Goal: Go to known website: Access a specific website the user already knows

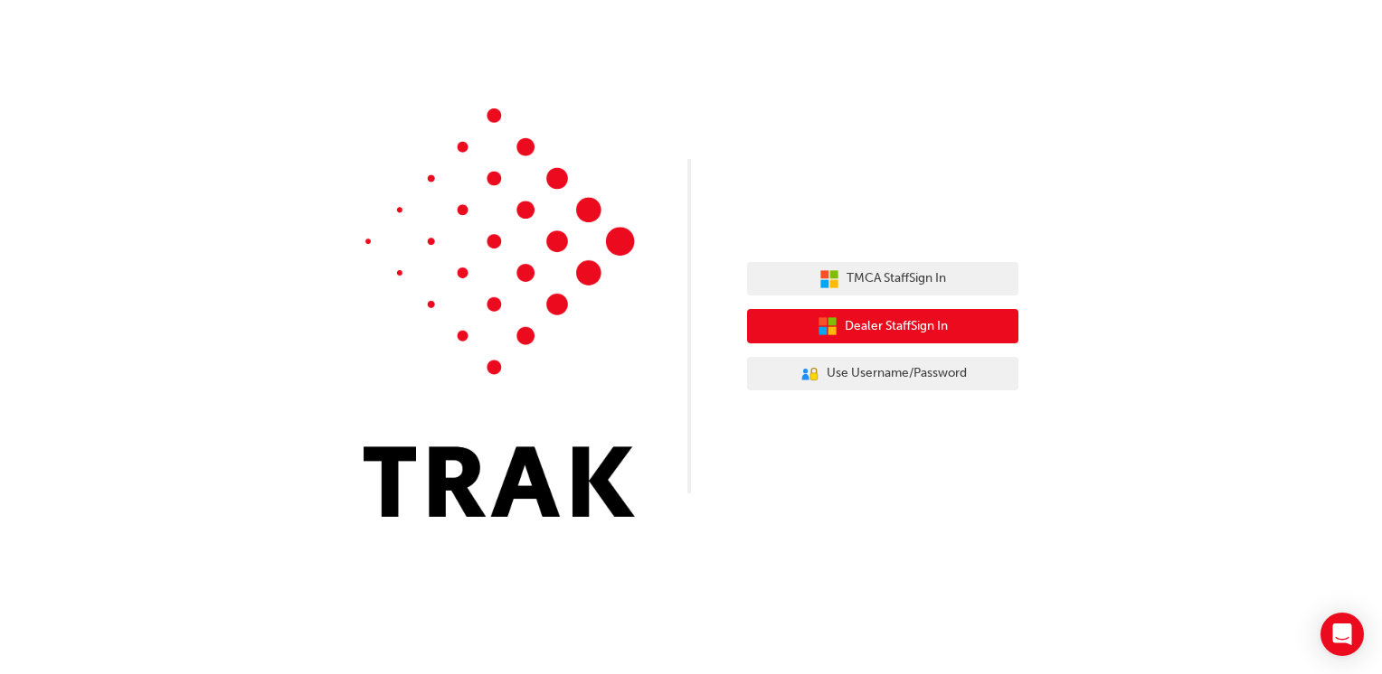
click at [901, 322] on span "Dealer Staff Sign In" at bounding box center [895, 326] width 103 height 21
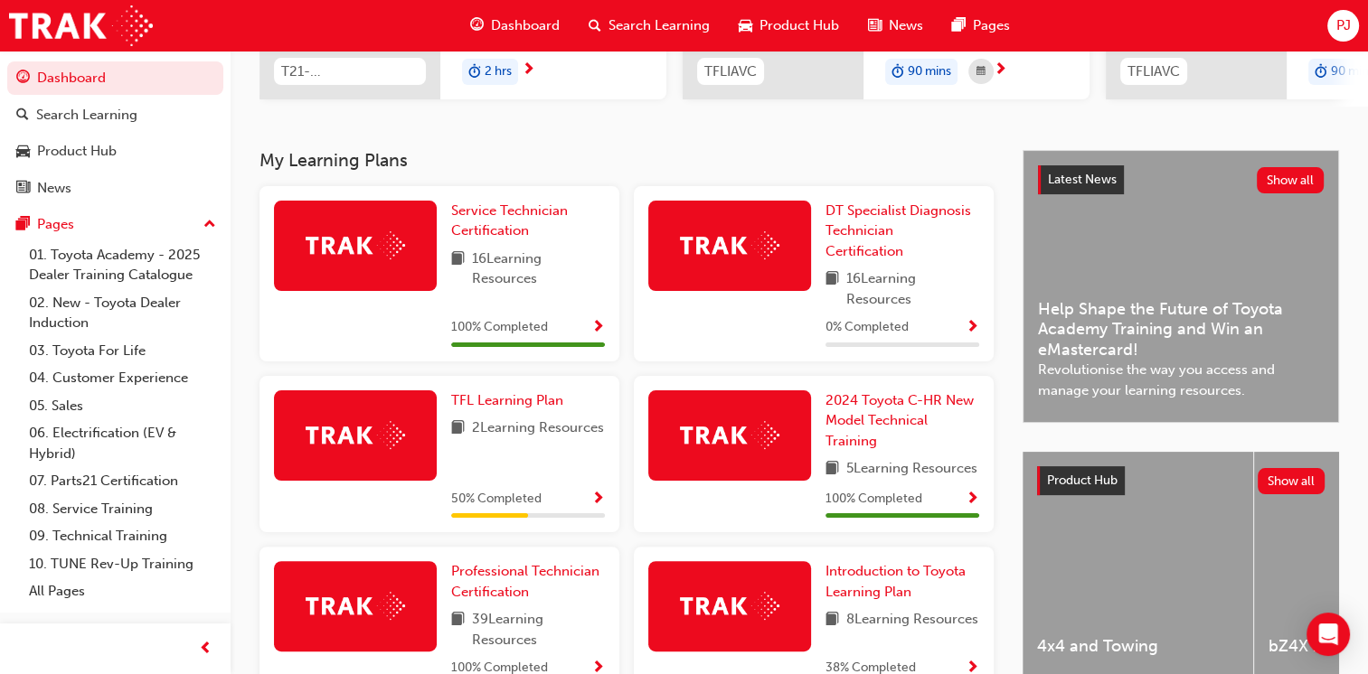
scroll to position [309, 0]
